Goal: Task Accomplishment & Management: Manage account settings

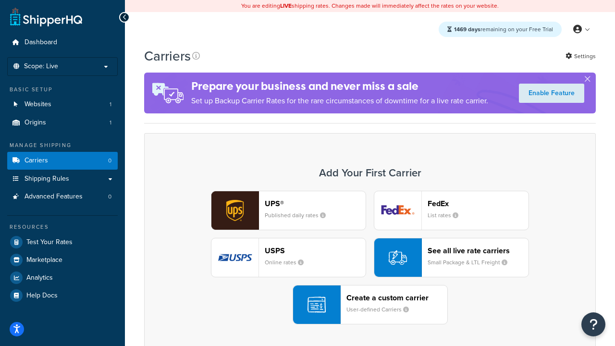
click at [370, 257] on div "UPS® Published daily rates FedEx List rates USPS Online rates See all live rate…" at bounding box center [369, 258] width 431 height 134
click at [478, 203] on header "FedEx" at bounding box center [478, 203] width 101 height 9
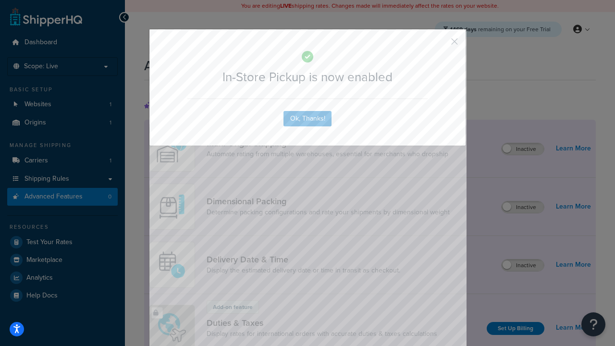
scroll to position [311, 0]
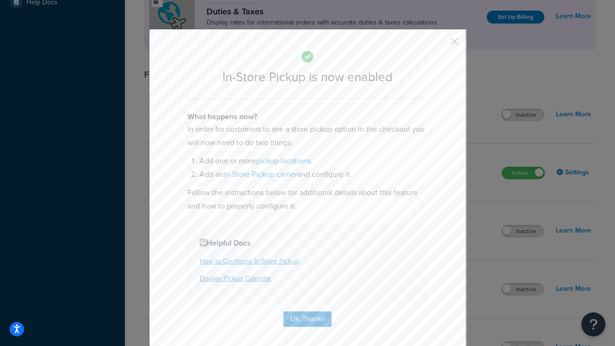
click at [440, 45] on button "button" at bounding box center [440, 45] width 2 height 2
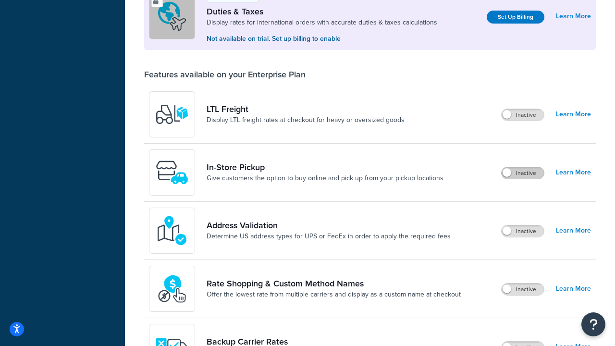
scroll to position [293, 0]
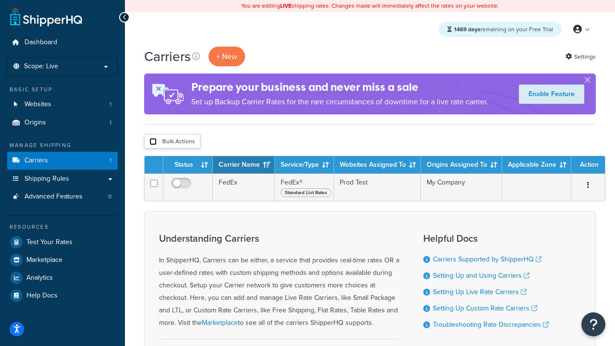
click at [153, 142] on input "checkbox" at bounding box center [152, 141] width 7 height 7
checkbox input "true"
click at [0, 0] on button "Delete" at bounding box center [0, 0] width 0 height 0
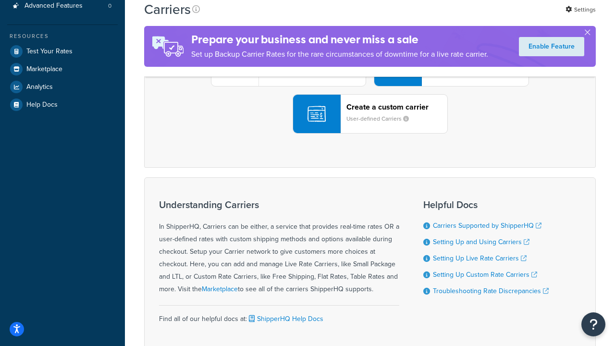
click at [370, 134] on div "UPS® Published daily rates FedEx List rates USPS Online rates See all live rate…" at bounding box center [369, 67] width 431 height 134
click at [478, 17] on header "FedEx" at bounding box center [478, 12] width 101 height 9
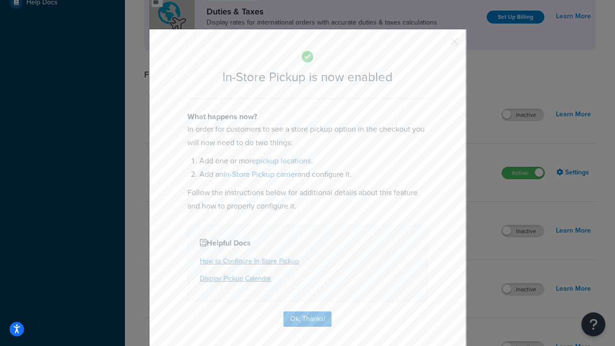
click at [440, 45] on button "button" at bounding box center [440, 45] width 2 height 2
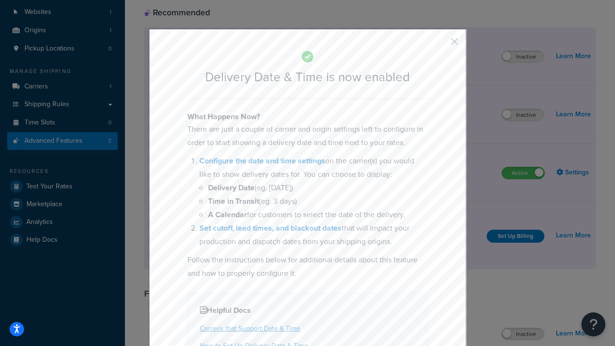
click at [440, 45] on button "button" at bounding box center [440, 45] width 2 height 2
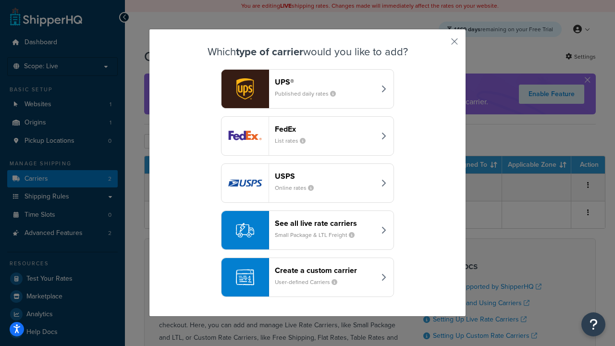
click at [307, 277] on div "Create a custom carrier User-defined Carriers" at bounding box center [325, 277] width 100 height 23
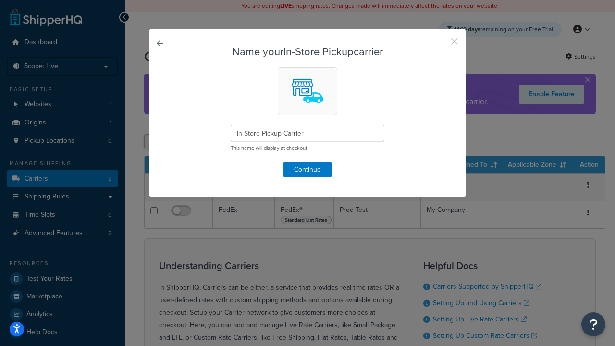
click at [440, 45] on button "button" at bounding box center [440, 45] width 2 height 2
click at [153, 142] on input "checkbox" at bounding box center [152, 141] width 7 height 7
checkbox input "true"
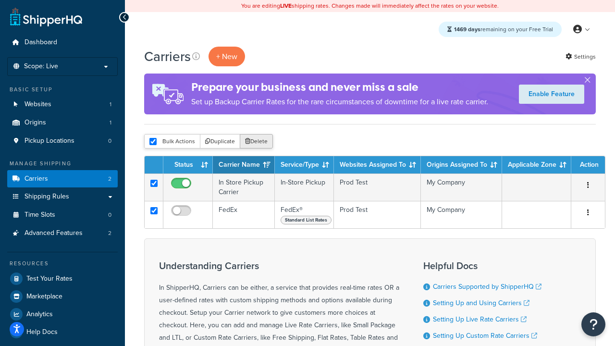
click at [258, 142] on button "Delete" at bounding box center [256, 141] width 33 height 14
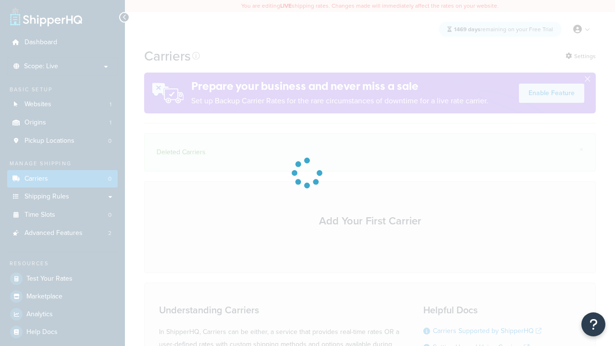
scroll to position [133, 0]
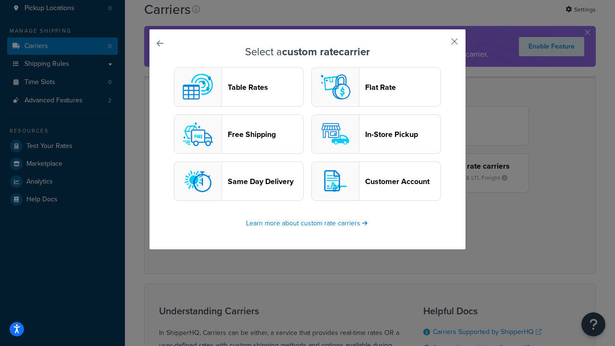
click at [376, 134] on header "In-Store Pickup" at bounding box center [402, 134] width 75 height 9
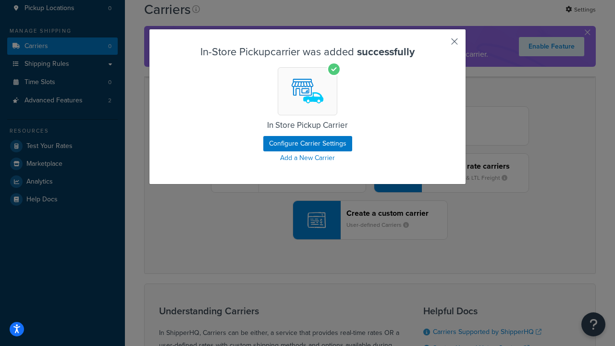
click at [440, 45] on button "button" at bounding box center [440, 45] width 2 height 2
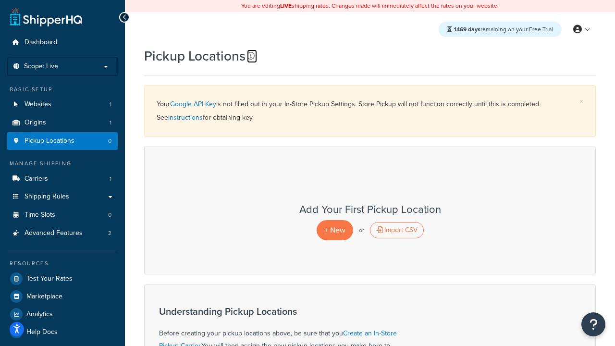
click at [251, 56] on icon at bounding box center [251, 56] width 8 height 8
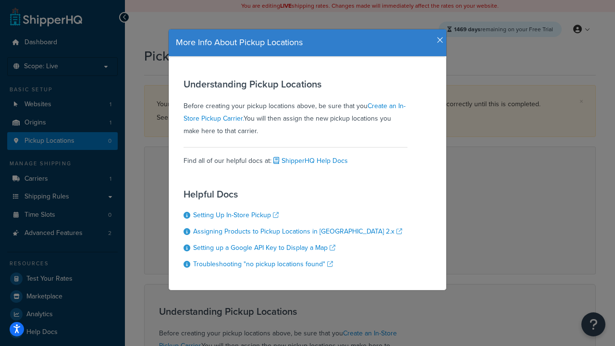
click at [438, 37] on icon "button" at bounding box center [440, 40] width 7 height 9
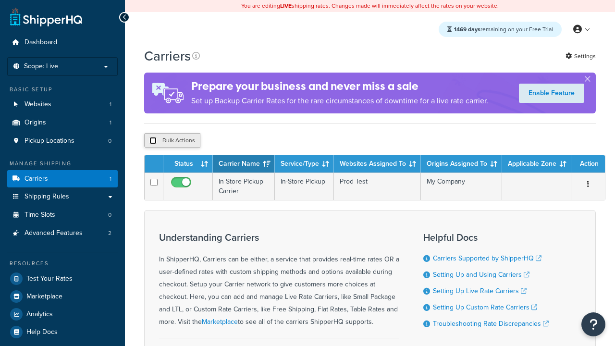
click at [153, 141] on input "checkbox" at bounding box center [152, 140] width 7 height 7
checkbox input "true"
click at [0, 0] on button "Delete" at bounding box center [0, 0] width 0 height 0
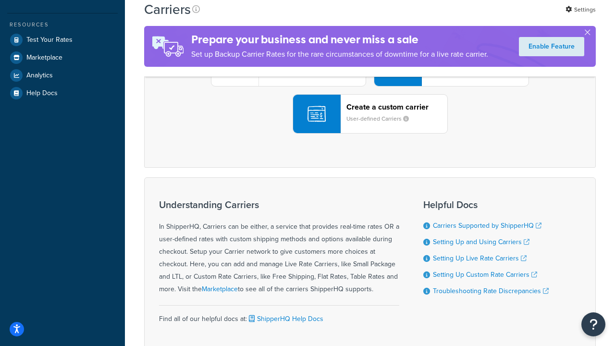
click at [370, 134] on div "UPS® Published daily rates FedEx List rates USPS Online rates See all live rate…" at bounding box center [369, 67] width 431 height 134
click at [478, 17] on header "FedEx" at bounding box center [478, 12] width 101 height 9
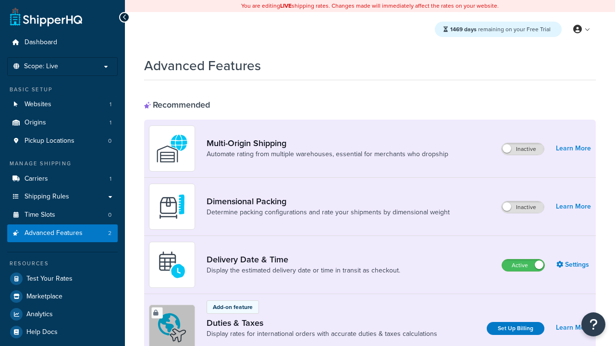
scroll to position [311, 0]
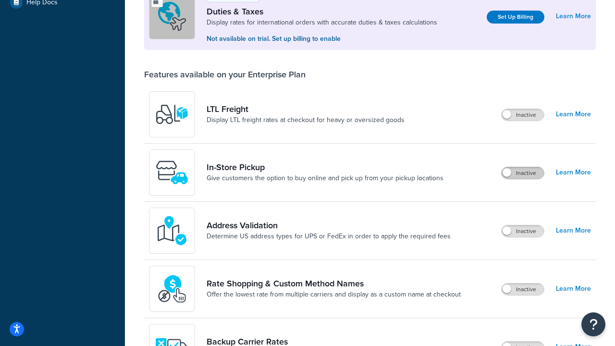
scroll to position [293, 0]
